Goal: Information Seeking & Learning: Learn about a topic

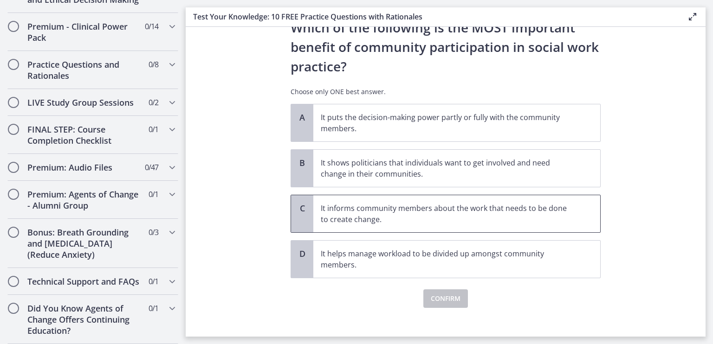
scroll to position [40, 0]
click at [395, 216] on p "It informs community members about the work that needs to be done to create cha…" at bounding box center [447, 213] width 253 height 22
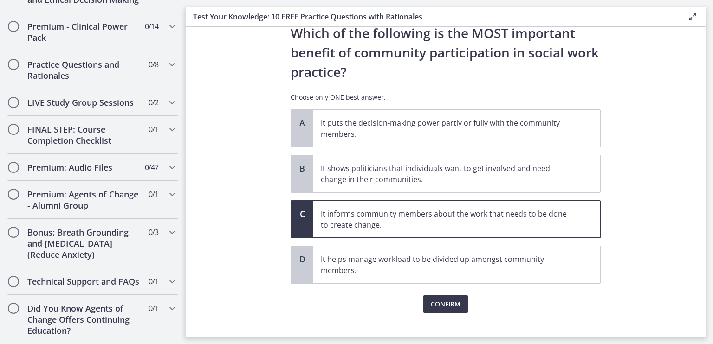
scroll to position [34, 0]
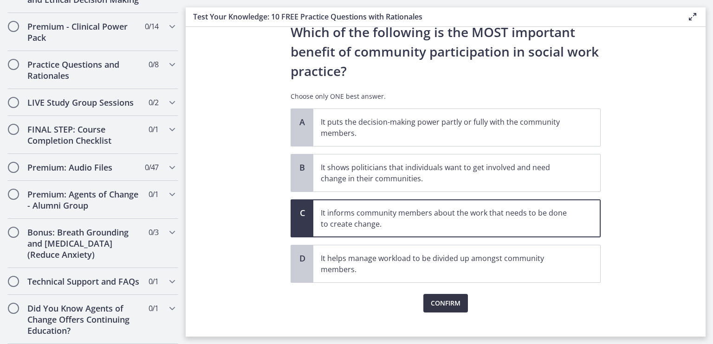
click at [431, 310] on button "Confirm" at bounding box center [445, 303] width 45 height 19
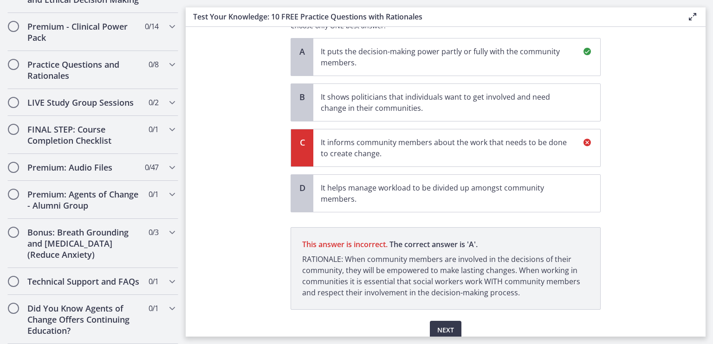
scroll to position [144, 0]
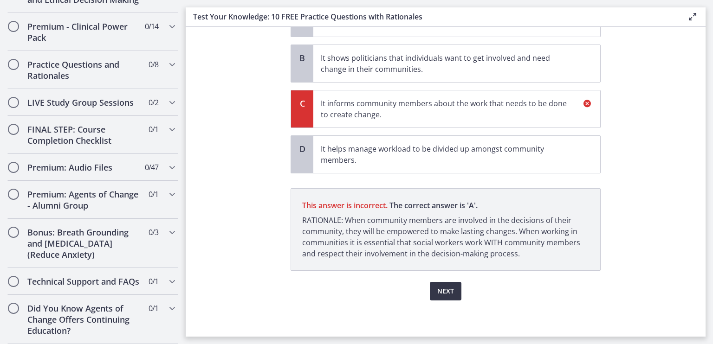
click at [440, 295] on span "Next" at bounding box center [445, 291] width 17 height 11
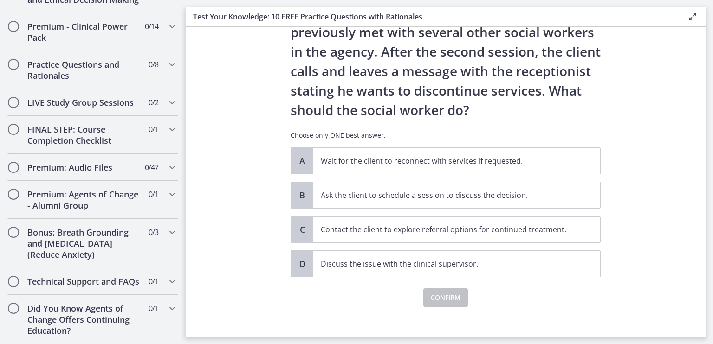
scroll to position [74, 0]
click at [408, 199] on p "Ask the client to schedule a session to discuss the decision." at bounding box center [447, 194] width 253 height 11
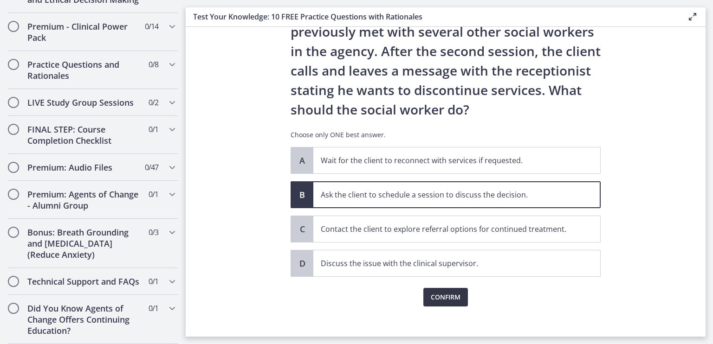
click at [445, 300] on span "Confirm" at bounding box center [446, 297] width 30 height 11
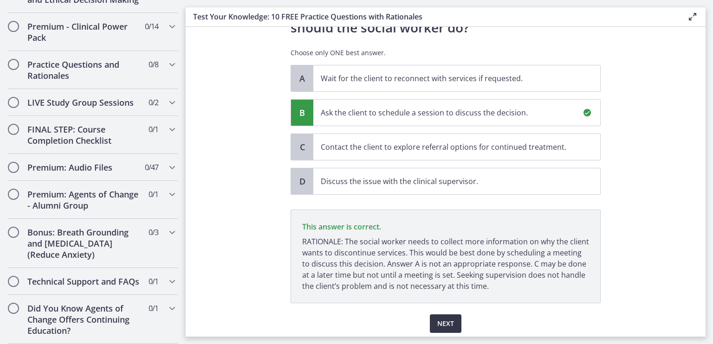
scroll to position [188, 0]
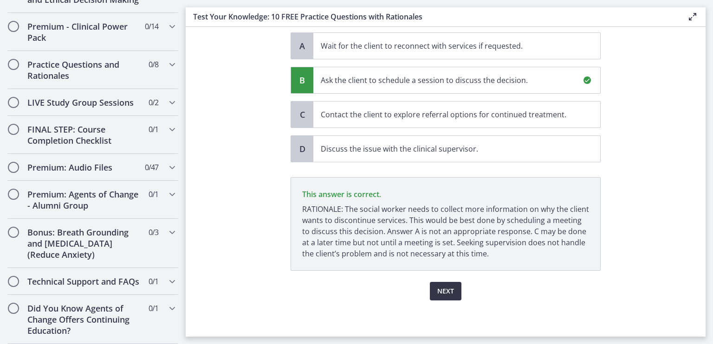
click at [437, 295] on span "Next" at bounding box center [445, 291] width 17 height 11
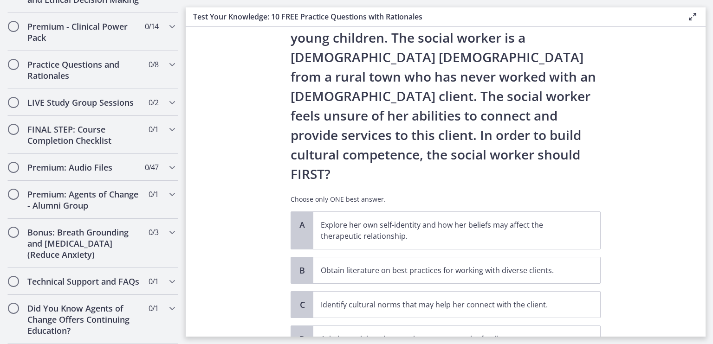
scroll to position [89, 0]
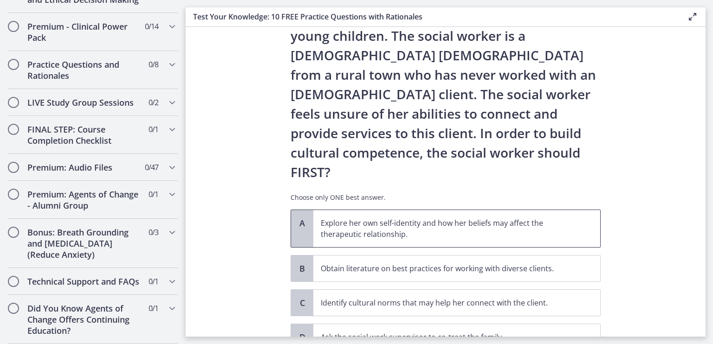
click at [393, 218] on p "Explore her own self-identity and how her beliefs may affect the therapeutic re…" at bounding box center [447, 229] width 253 height 22
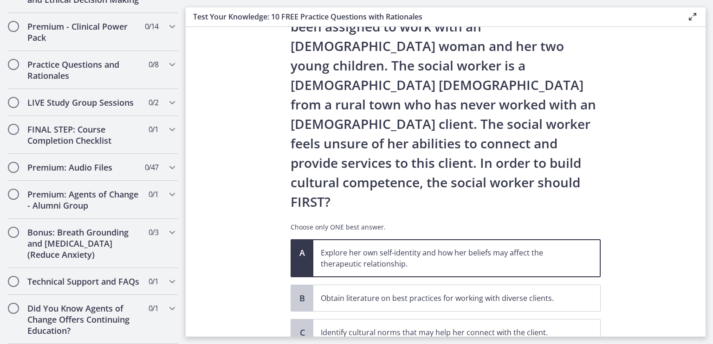
scroll to position [130, 0]
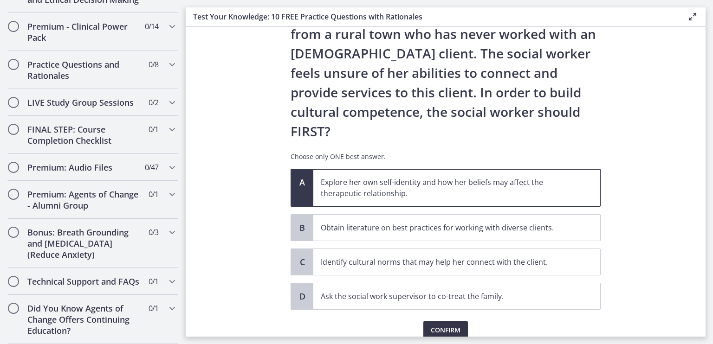
click at [449, 325] on span "Confirm" at bounding box center [446, 330] width 30 height 11
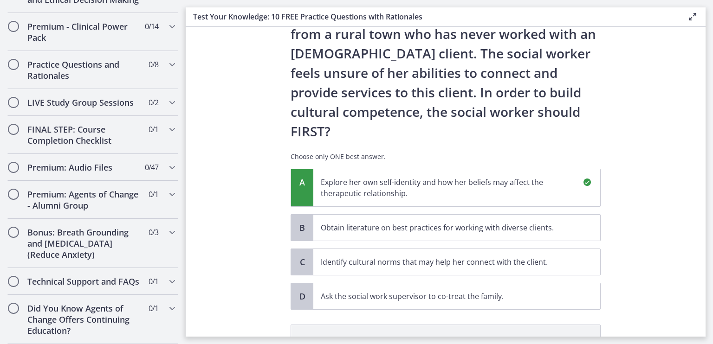
scroll to position [238, 0]
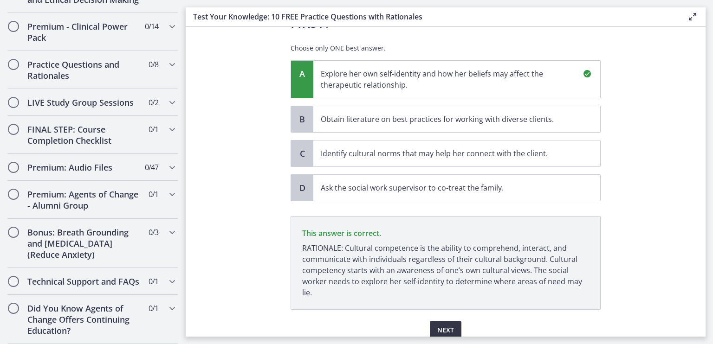
click at [438, 325] on span "Next" at bounding box center [445, 330] width 17 height 11
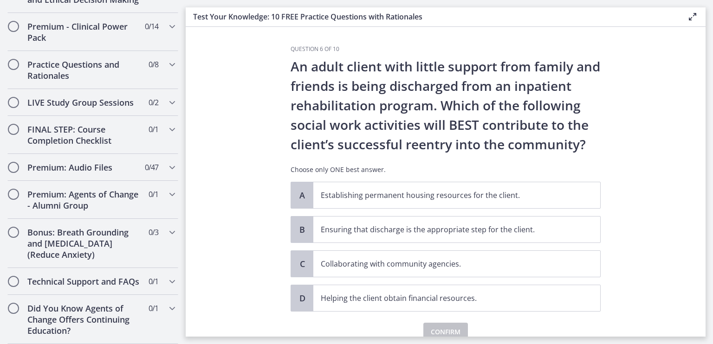
scroll to position [1, 0]
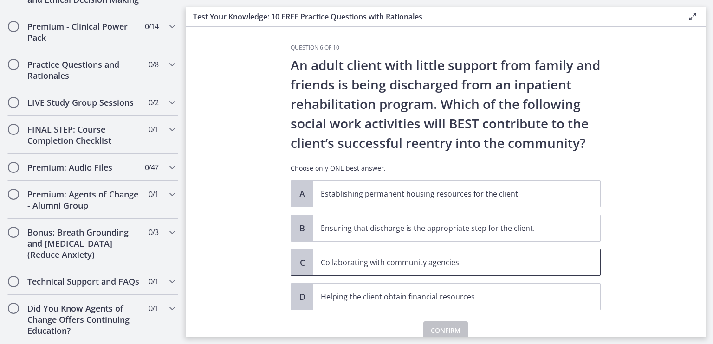
click at [379, 262] on p "Collaborating with community agencies." at bounding box center [447, 262] width 253 height 11
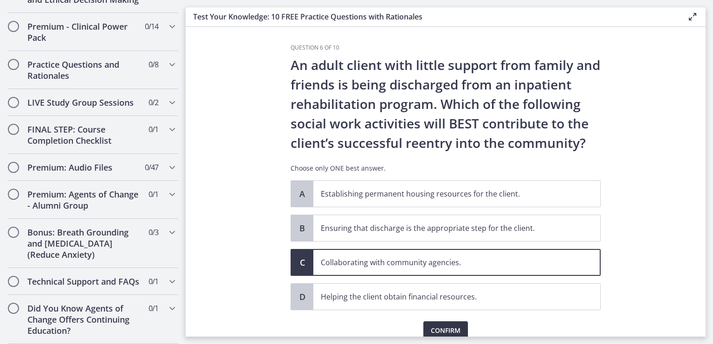
click at [436, 330] on span "Confirm" at bounding box center [446, 330] width 30 height 11
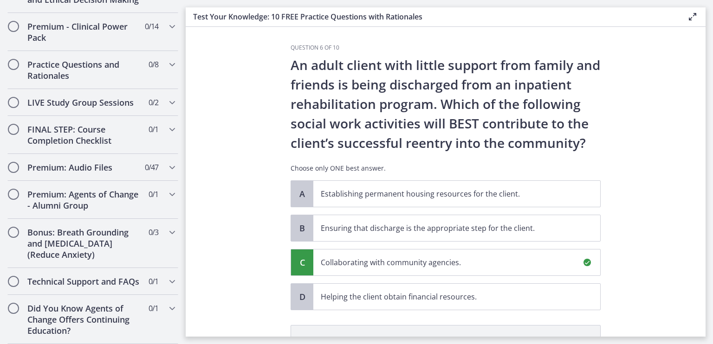
scroll to position [149, 0]
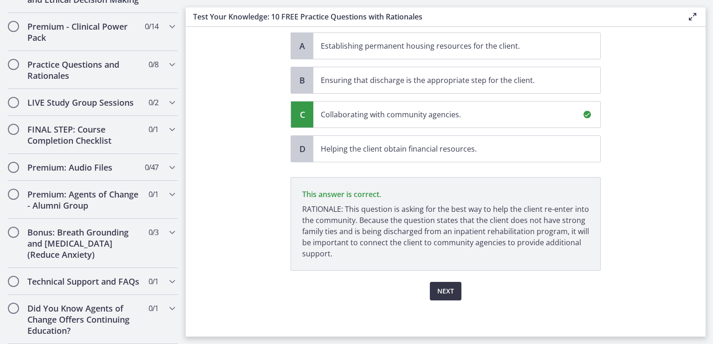
click at [442, 286] on span "Next" at bounding box center [445, 291] width 17 height 11
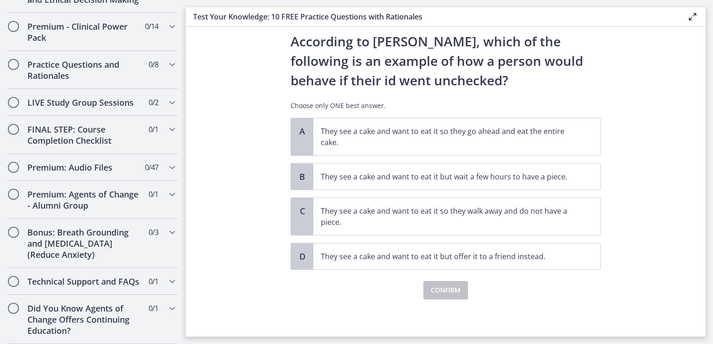
scroll to position [0, 0]
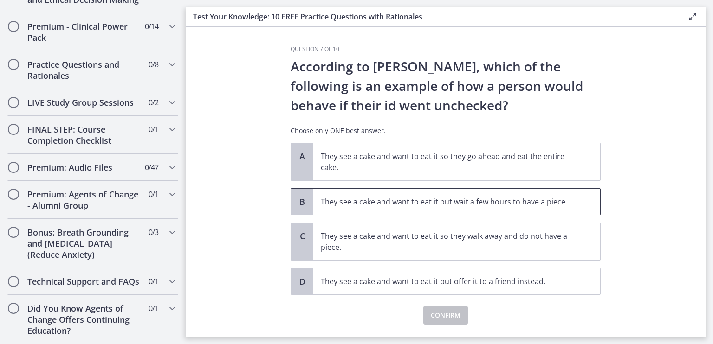
click at [421, 209] on span "They see a cake and want to eat it but wait a few hours to have a piece." at bounding box center [456, 202] width 287 height 26
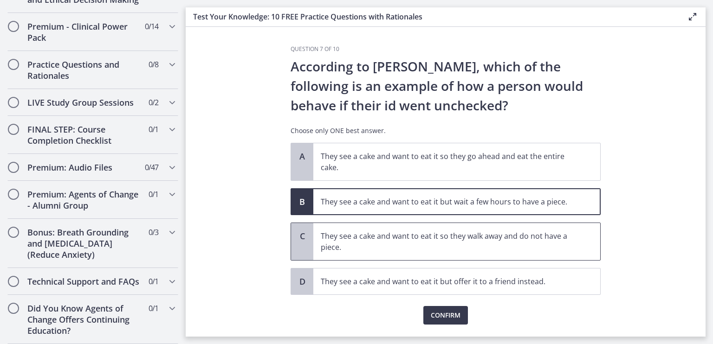
click at [403, 239] on p "They see a cake and want to eat it so they walk away and do not have a piece." at bounding box center [447, 242] width 253 height 22
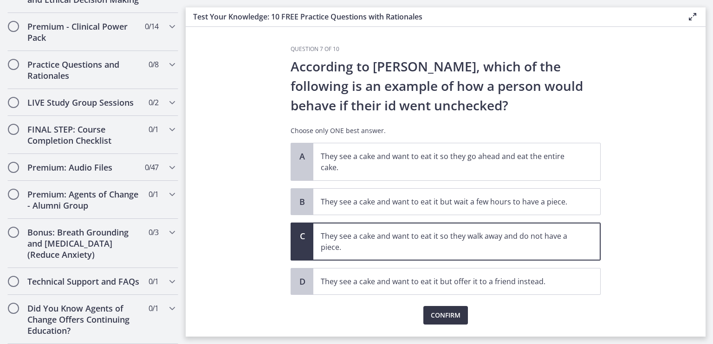
click at [439, 312] on span "Confirm" at bounding box center [446, 315] width 30 height 11
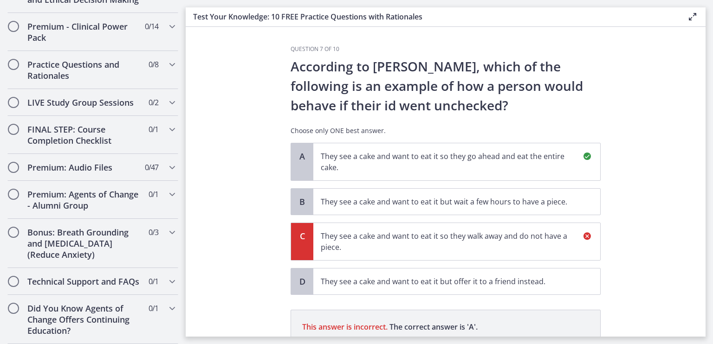
scroll to position [122, 0]
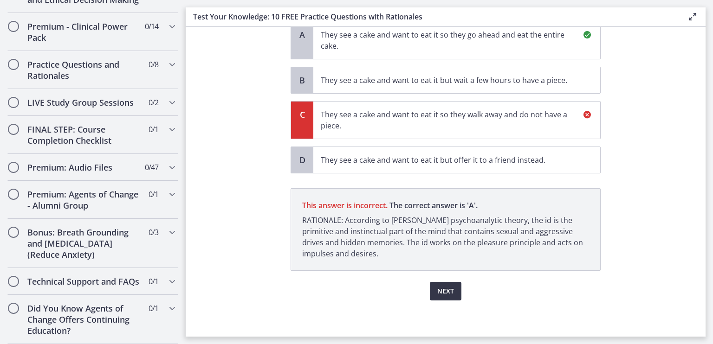
click at [443, 290] on span "Next" at bounding box center [445, 291] width 17 height 11
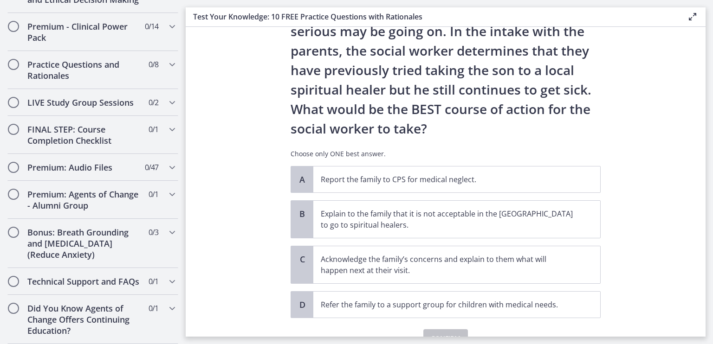
scroll to position [180, 0]
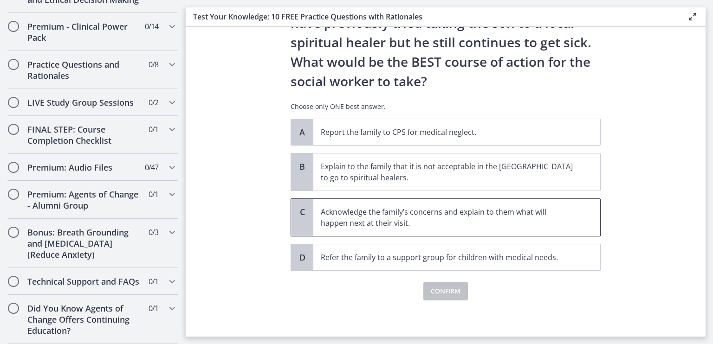
click at [458, 230] on span "Acknowledge the family’s concerns and explain to them what will happen next at …" at bounding box center [456, 217] width 287 height 37
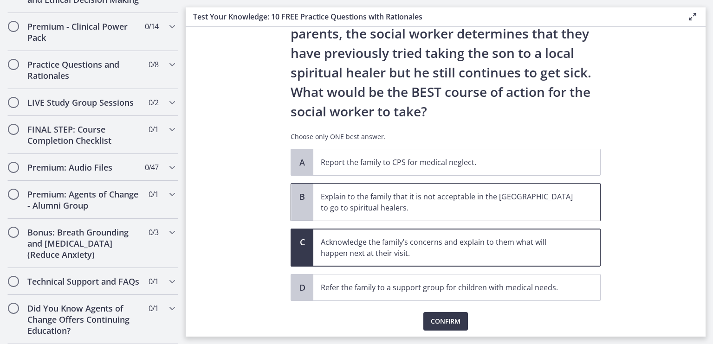
scroll to position [150, 0]
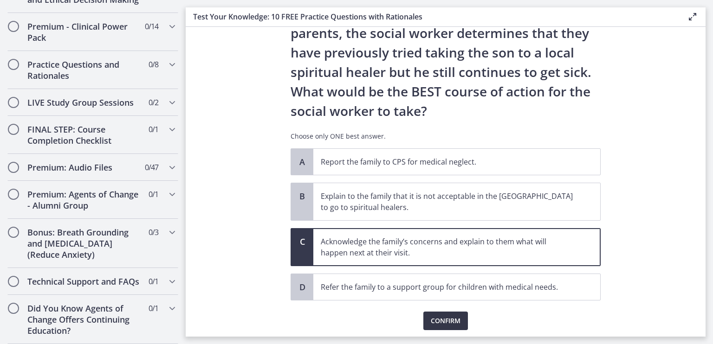
click at [435, 321] on span "Confirm" at bounding box center [446, 321] width 30 height 11
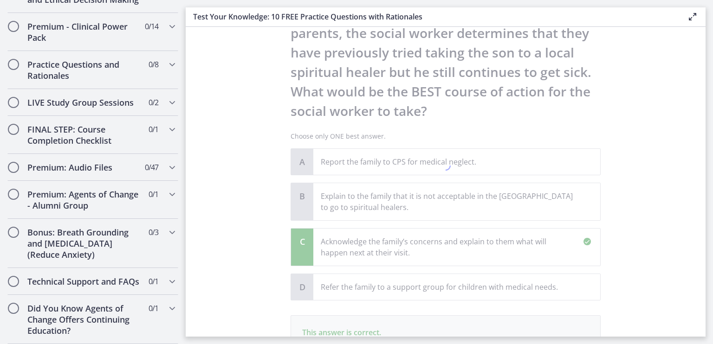
scroll to position [289, 0]
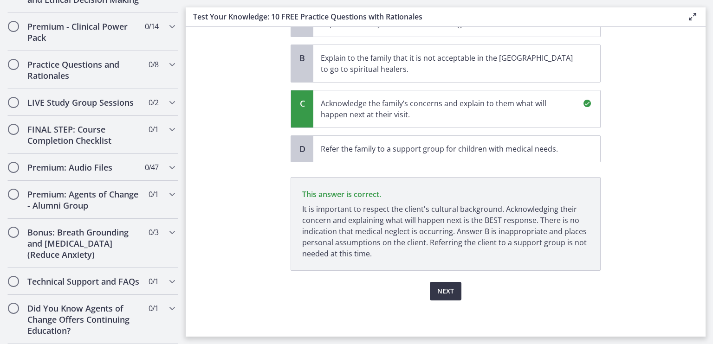
click at [440, 292] on span "Next" at bounding box center [445, 291] width 17 height 11
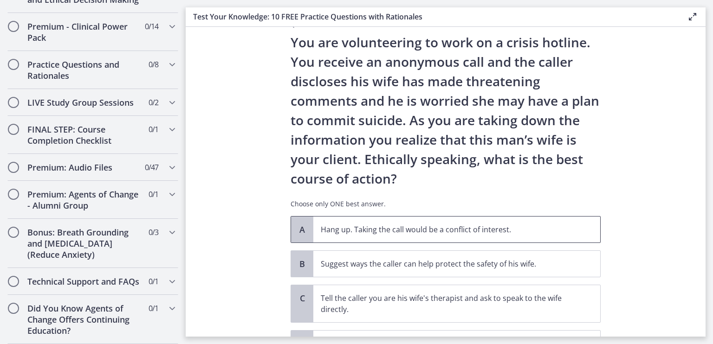
scroll to position [26, 0]
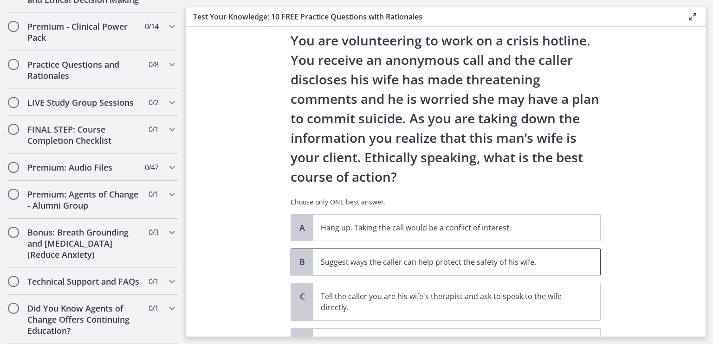
click at [421, 261] on p "Suggest ways the caller can help protect the safety of his wife." at bounding box center [447, 262] width 253 height 11
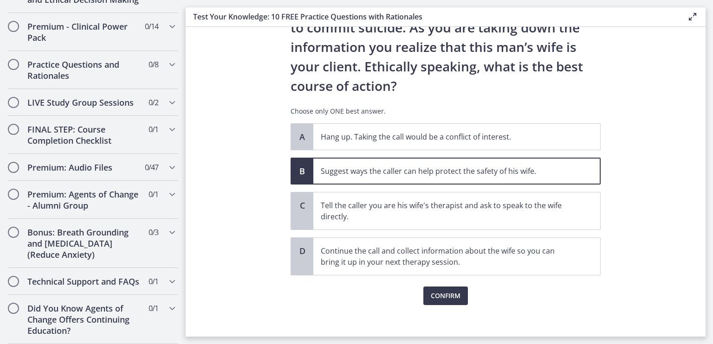
scroll to position [118, 0]
click at [444, 292] on span "Confirm" at bounding box center [446, 295] width 30 height 11
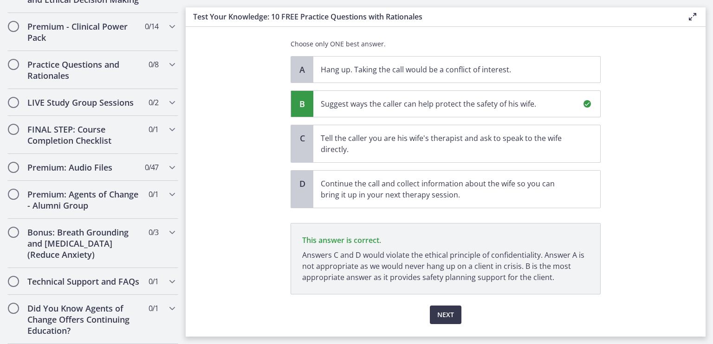
scroll to position [208, 0]
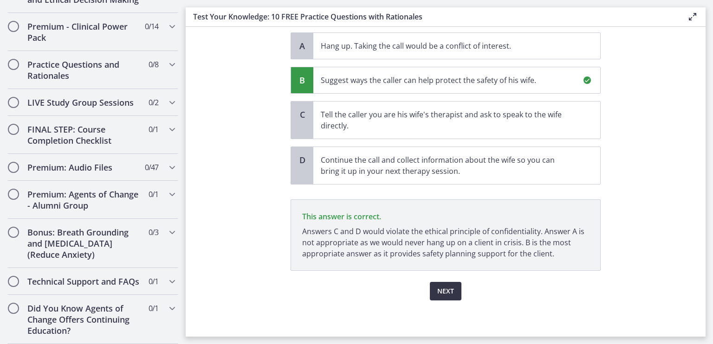
click at [439, 293] on span "Next" at bounding box center [445, 291] width 17 height 11
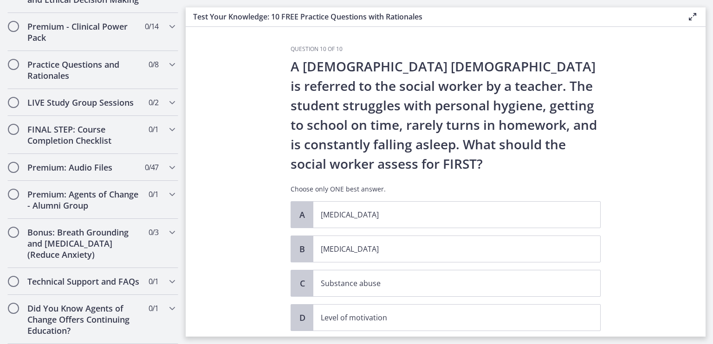
scroll to position [24, 0]
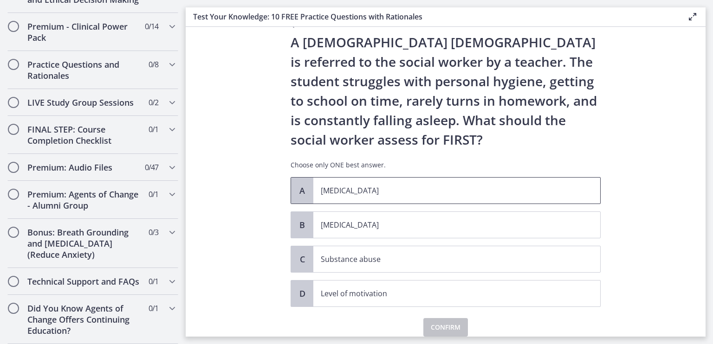
click at [418, 193] on p "[MEDICAL_DATA]" at bounding box center [447, 190] width 253 height 11
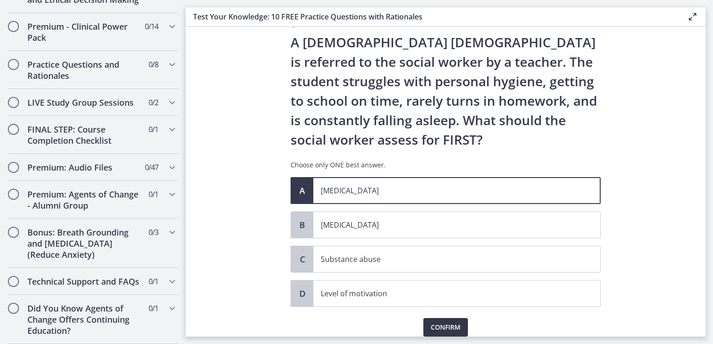
click at [435, 323] on span "Confirm" at bounding box center [446, 327] width 30 height 11
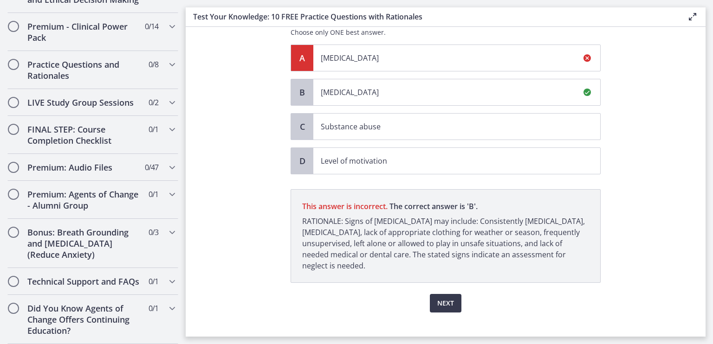
scroll to position [169, 0]
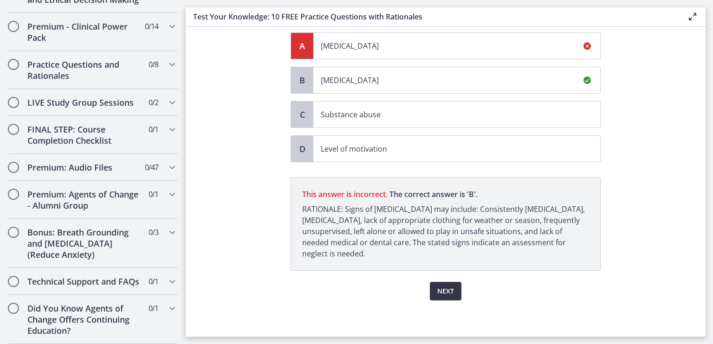
drag, startPoint x: 442, startPoint y: 295, endPoint x: 437, endPoint y: 290, distance: 7.0
click at [437, 290] on span "Next" at bounding box center [445, 291] width 17 height 11
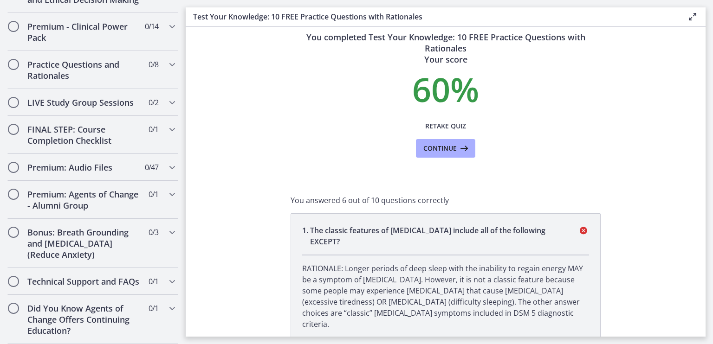
scroll to position [0, 0]
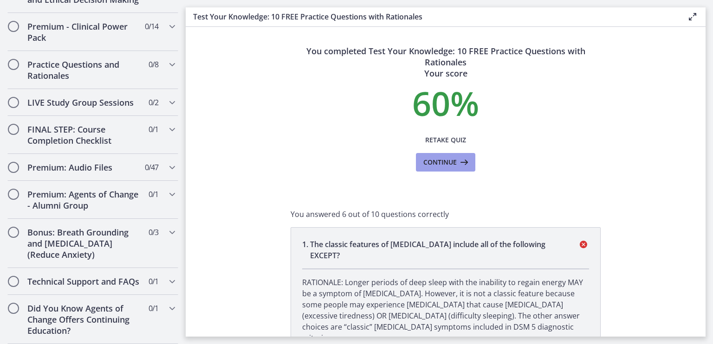
click at [457, 158] on icon at bounding box center [463, 162] width 13 height 11
